Goal: Task Accomplishment & Management: Use online tool/utility

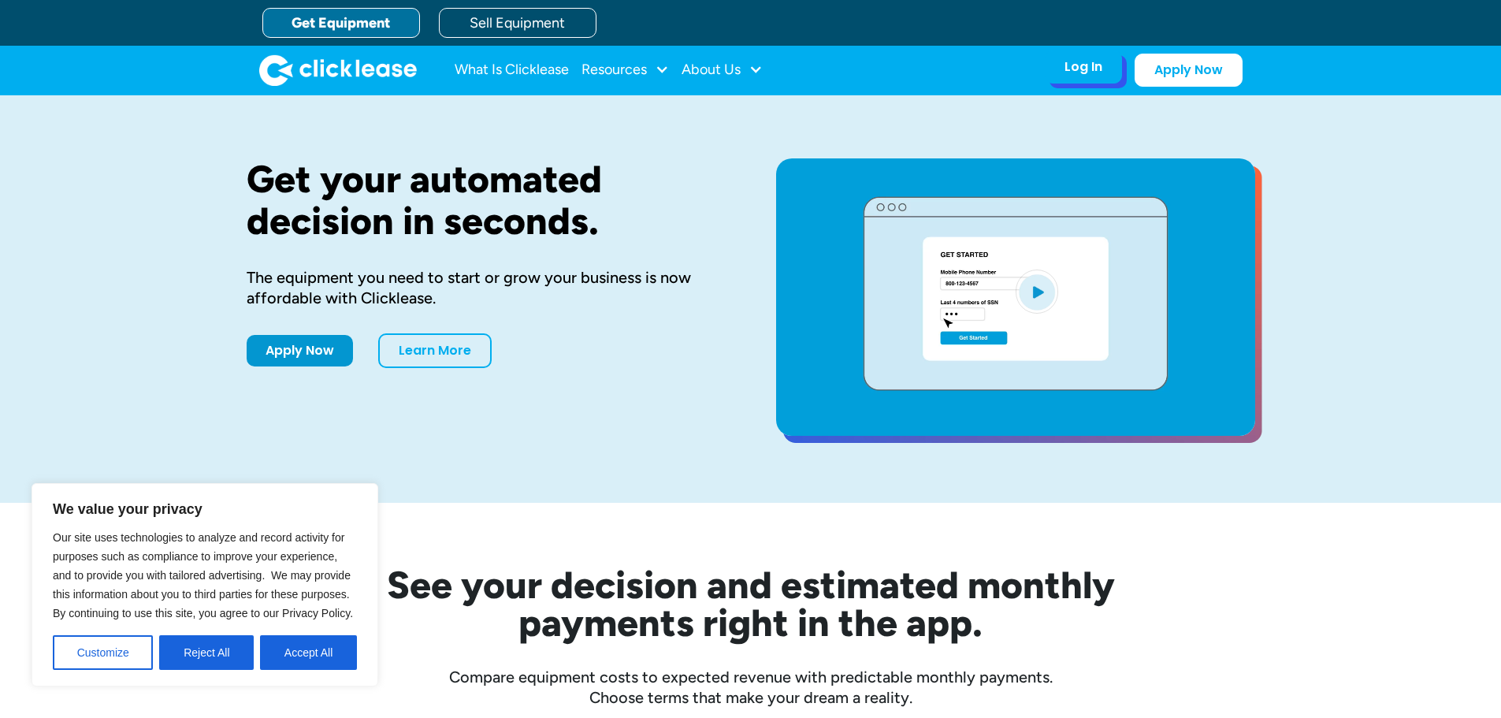
click at [1078, 71] on div "Log In" at bounding box center [1083, 67] width 38 height 16
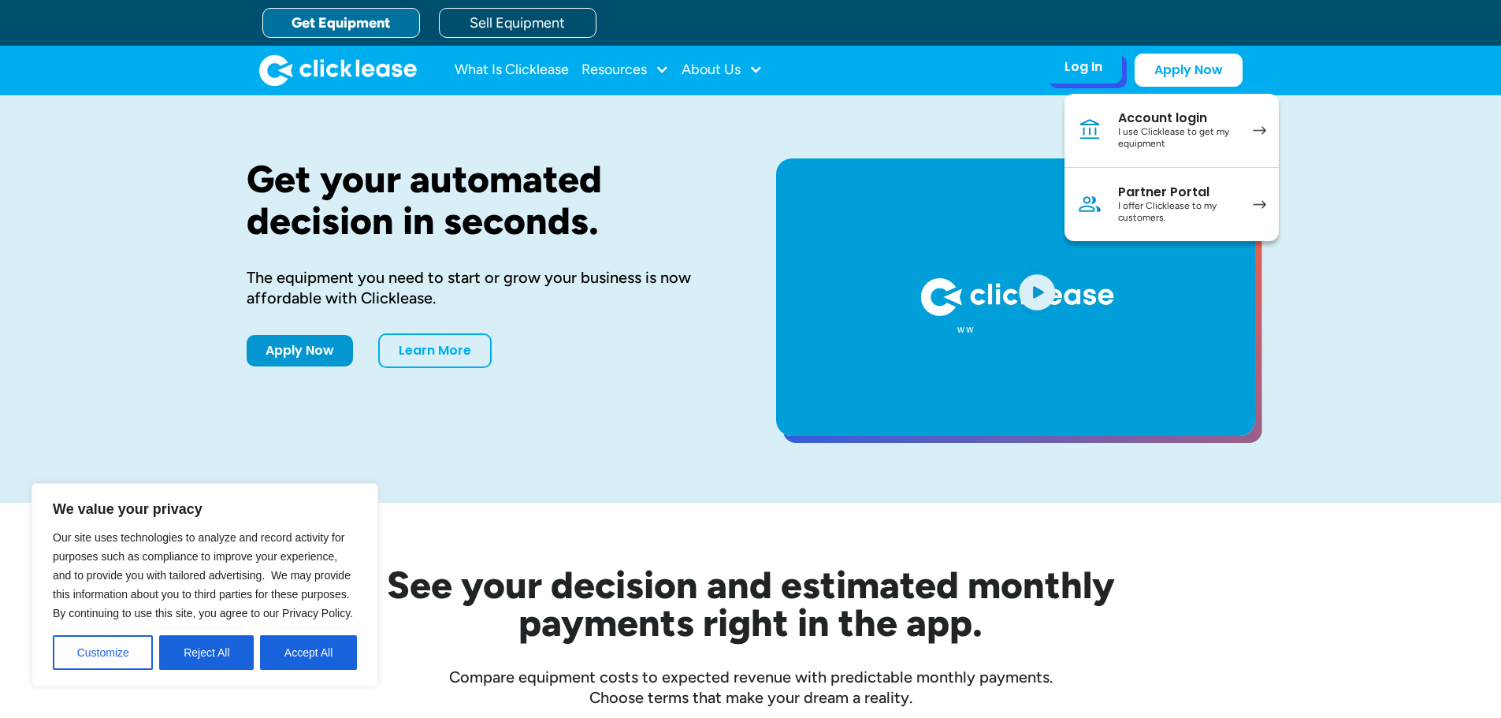
click at [1217, 132] on div "I use Clicklease to get my equipment" at bounding box center [1177, 138] width 119 height 24
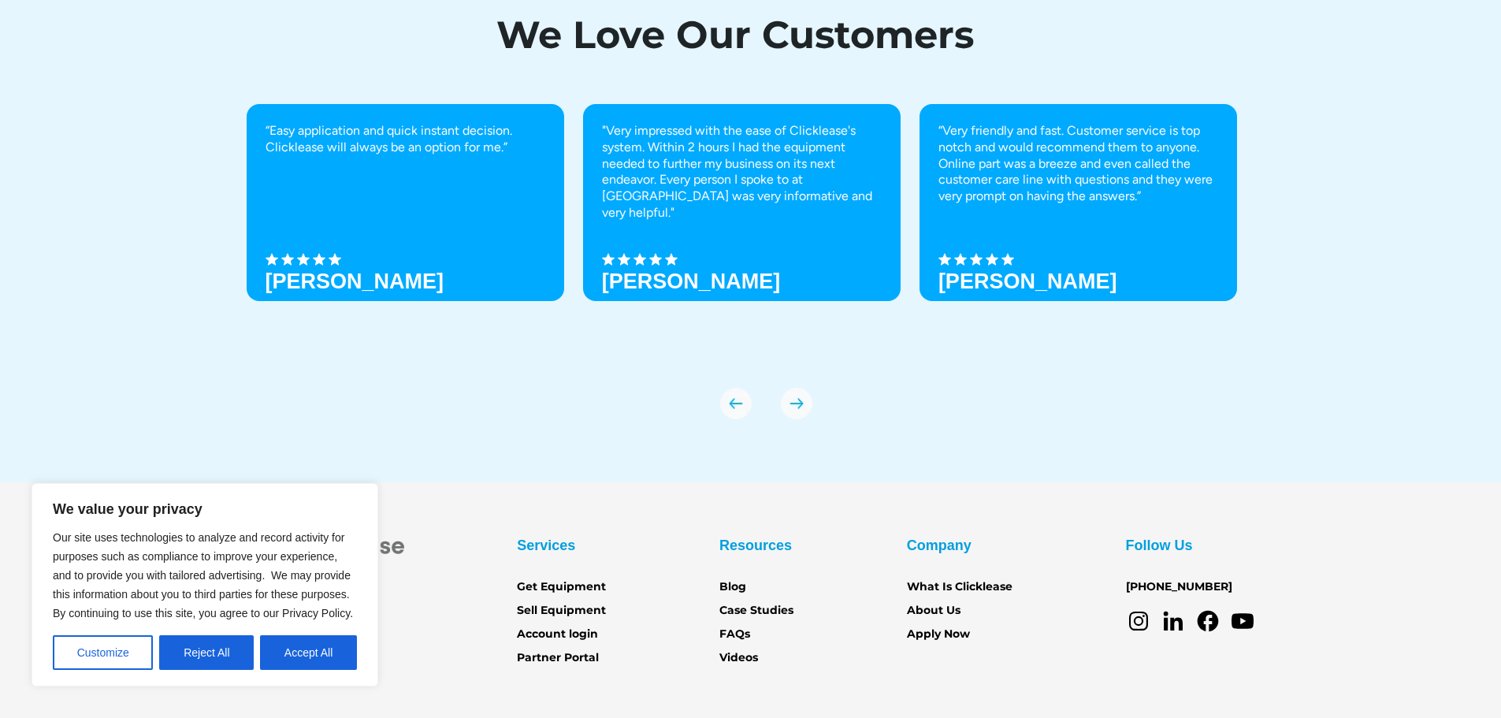
scroll to position [5504, 0]
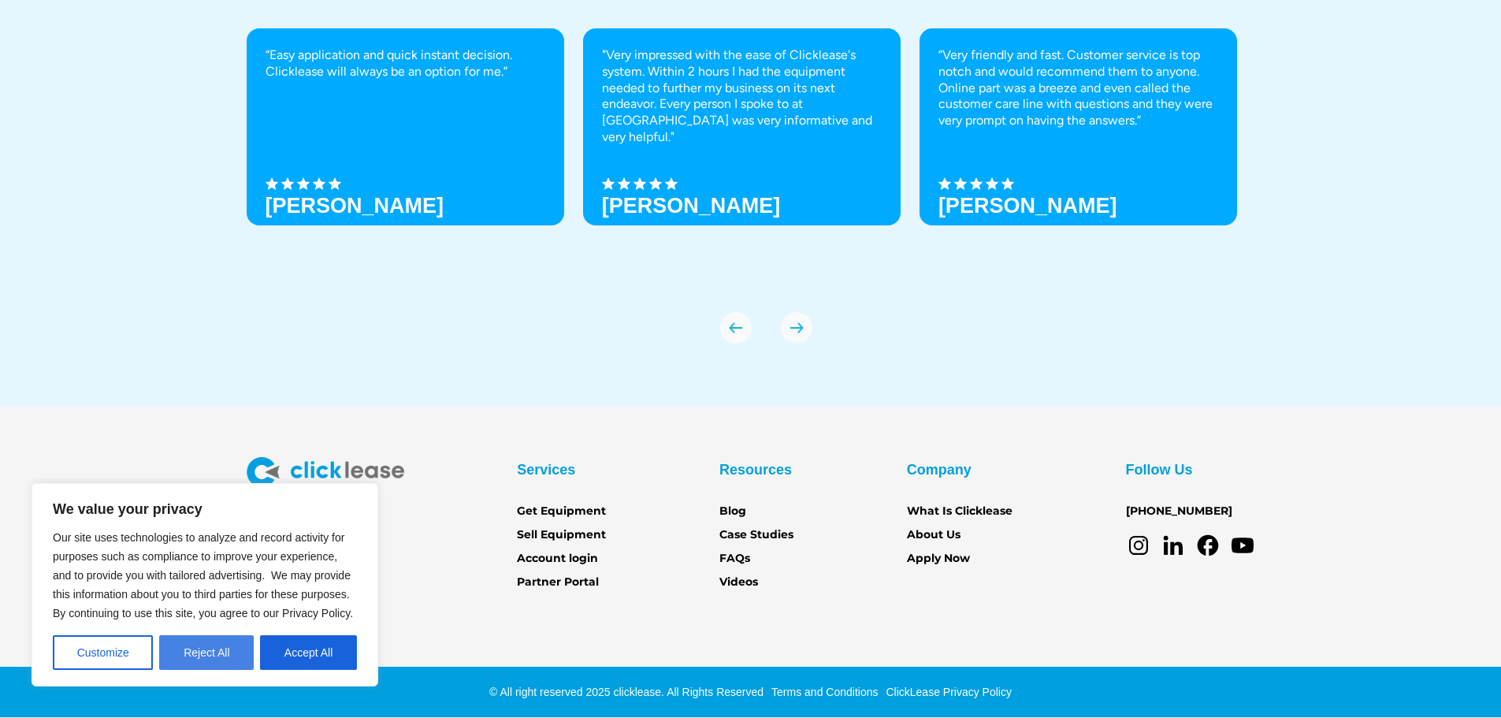
click at [238, 658] on button "Reject All" at bounding box center [206, 652] width 95 height 35
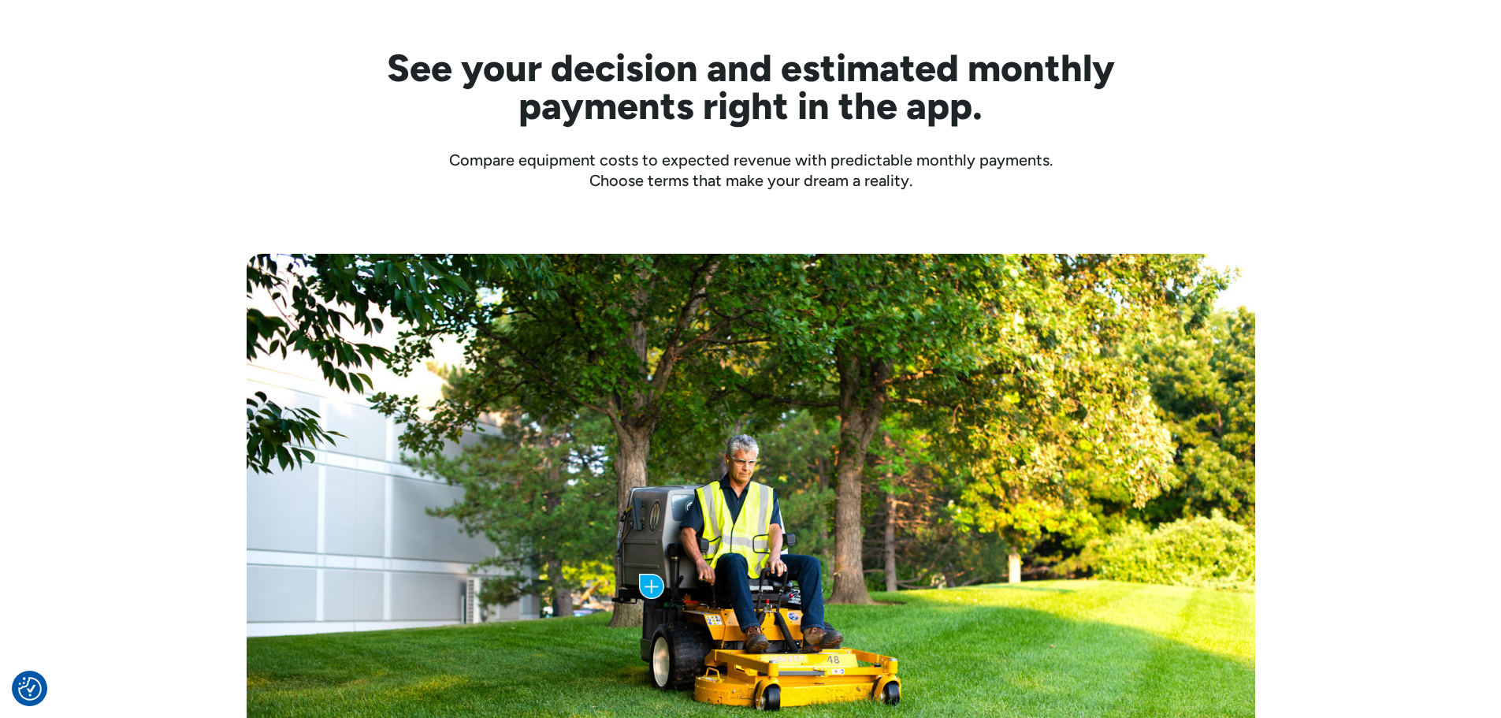
scroll to position [551, 0]
